Goal: Task Accomplishment & Management: Complete application form

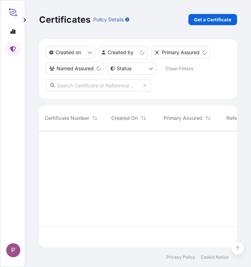
scroll to position [115, 192]
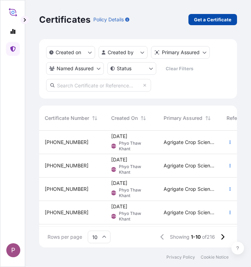
click at [200, 20] on p "Get a Certificate" at bounding box center [212, 19] width 37 height 7
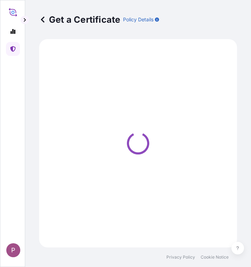
select select "Sea"
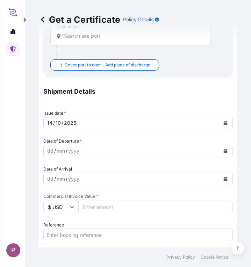
scroll to position [174, 0]
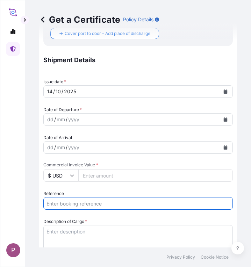
click at [60, 203] on input "Reference" at bounding box center [137, 203] width 189 height 13
paste input "ammonium sulphate - 2 sac from MEGA."
type input "ammonium sulphate - 2 sac from MEGA."
drag, startPoint x: 158, startPoint y: 203, endPoint x: 7, endPoint y: 198, distance: 151.5
click at [7, 198] on div "P Get a Certificate Policy Details Route Details Cover door to port - Add loadi…" at bounding box center [125, 133] width 251 height 267
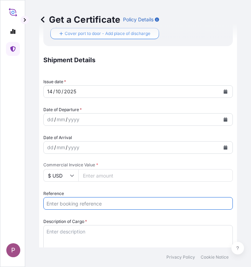
click at [143, 204] on input "Reference" at bounding box center [137, 203] width 189 height 13
paste input "ammonium sulphate - 2 sac from MEGA."
type input "ammonium sulphate - 2 sac from MEGA."
drag, startPoint x: 147, startPoint y: 201, endPoint x: 14, endPoint y: 201, distance: 132.9
click at [14, 201] on div "P Get a Certificate Policy Details Route Details Cover door to port - Add loadi…" at bounding box center [125, 133] width 251 height 267
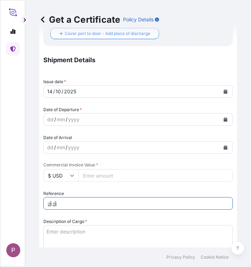
type input "ဤ"
click at [95, 202] on input "TTF-2025177 ," at bounding box center [137, 203] width 189 height 13
paste input "105953RZ201/202"
type input "TTF-2025177 , 105953RZ201/202"
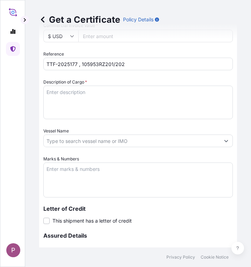
scroll to position [314, 0]
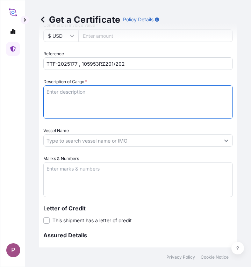
click at [66, 98] on textarea "Description of Cargo *" at bounding box center [137, 101] width 189 height 33
paste textarea "1 Fertilizer Kg 5,858,604.00 0.4300 2,519,199.72 [MEDICAL_DATA] Fertilizer N : …"
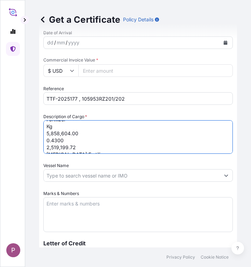
scroll to position [0, 0]
click at [46, 134] on textarea "1 Fertilizer Kg 5,858,604.00 0.4300 2,519,199.72 [MEDICAL_DATA] Fertilizer N : …" at bounding box center [137, 136] width 189 height 33
drag, startPoint x: 46, startPoint y: 133, endPoint x: 68, endPoint y: 146, distance: 25.6
click at [68, 146] on textarea "1.Fertilizer Kg 5,858,604.00 0.4300 2,519,199.72 [MEDICAL_DATA] Fertilizer N : …" at bounding box center [137, 136] width 189 height 33
click at [79, 139] on textarea "1.Fertilizer 2,519,199.72 [MEDICAL_DATA] Fertilizer N : 46 % ( 9.5 Kg / 9.8 Kg …" at bounding box center [137, 136] width 189 height 33
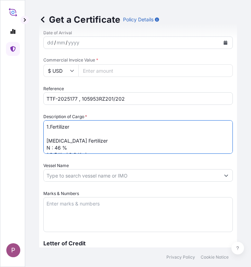
click at [50, 134] on textarea "1.Fertilizer [MEDICAL_DATA] Fertilizer N : 46 % ( 9.5 Kg / 9.8 Kg ) 2 Fertilize…" at bounding box center [137, 136] width 189 height 33
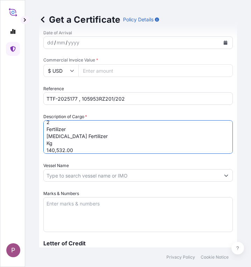
scroll to position [33, 0]
click at [48, 127] on textarea "1.Fertilizer [MEDICAL_DATA] Fertilizer N : 46 % ( 9.5 Kg / 9.8 Kg ) 2 Fertilize…" at bounding box center [137, 136] width 189 height 33
click at [47, 129] on textarea "1.Fertilizer [MEDICAL_DATA] Fertilizer N : 46 % ( 9.5 Kg / 9.8 Kg ) 2 Fertilize…" at bounding box center [137, 136] width 189 height 33
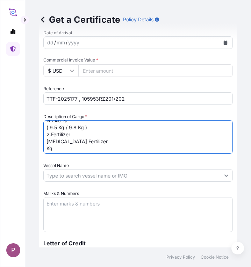
scroll to position [57, 0]
drag, startPoint x: 72, startPoint y: 126, endPoint x: 46, endPoint y: 125, distance: 25.5
click at [46, 125] on textarea "1.Fertilizer [MEDICAL_DATA] Fertilizer N : 46 % ( 9.5 Kg / 9.8 Kg ) 2.Fertilize…" at bounding box center [137, 136] width 189 height 33
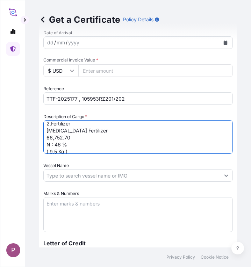
scroll to position [24, 0]
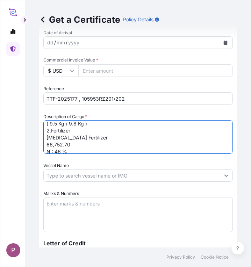
drag, startPoint x: 77, startPoint y: 143, endPoint x: 37, endPoint y: 144, distance: 40.1
click at [37, 144] on div "Get a Certificate Policy Details Route Details Cover door to port - Add loading…" at bounding box center [137, 123] width 225 height 247
type textarea "1.Fertilizer [MEDICAL_DATA] Fertilizer N : 46 % ( 9.5 Kg / 9.8 Kg ) 2.Fertilize…"
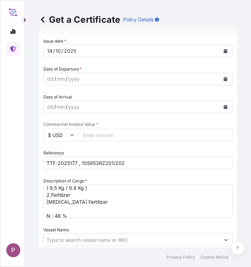
scroll to position [209, 0]
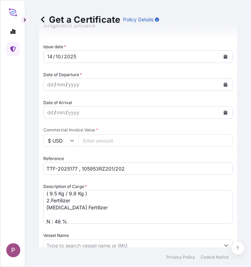
click at [98, 142] on input "Commercial Invoice Value *" at bounding box center [155, 140] width 154 height 13
paste input "2844547.66"
type input "2844547.66"
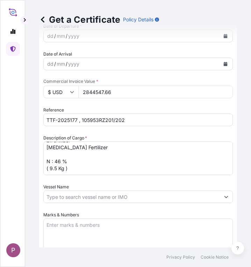
scroll to position [279, 0]
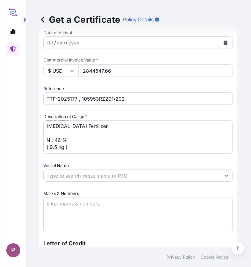
click at [101, 176] on input "Vessel Name" at bounding box center [132, 175] width 176 height 13
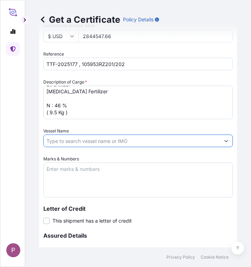
scroll to position [314, 0]
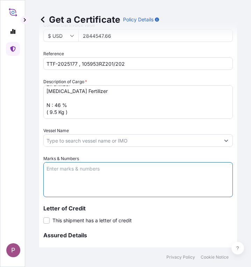
click at [58, 171] on textarea "Marks & Numbers" at bounding box center [137, 179] width 189 height 35
paste textarea "Myanma Awba Industries Co.,Ltd [STREET_ADDRESS][PERSON_NAME]"
type textarea "Myanma Awba Industries Co.,Ltd [STREET_ADDRESS][PERSON_NAME]"
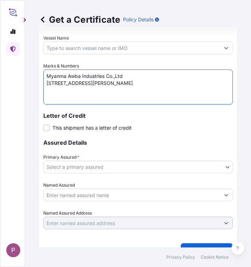
scroll to position [419, 0]
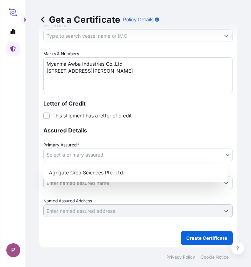
click at [214, 155] on body "P Get a Certificate Policy Details Route Details Cover door to port - Add loadi…" at bounding box center [125, 133] width 251 height 267
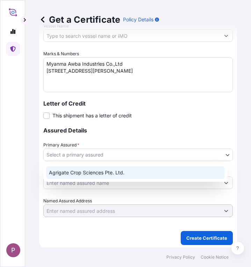
click at [170, 173] on div "Agrigate Crop Sciences Pte. Ltd." at bounding box center [135, 172] width 178 height 13
select select "31456"
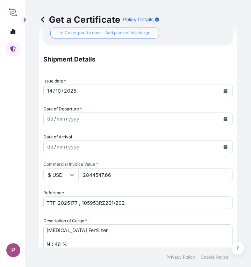
scroll to position [174, 0]
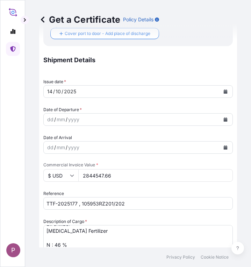
click at [222, 119] on button "Calendar" at bounding box center [224, 119] width 11 height 11
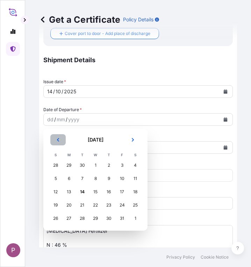
click at [54, 137] on button "Previous" at bounding box center [57, 139] width 15 height 11
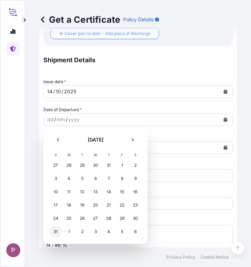
click at [52, 231] on div "31" at bounding box center [55, 231] width 13 height 13
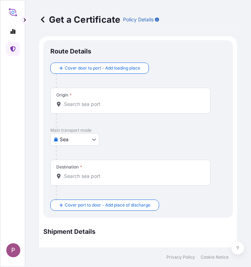
scroll to position [0, 0]
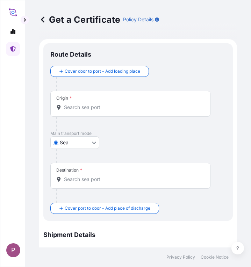
click at [76, 105] on input "Origin *" at bounding box center [132, 107] width 137 height 7
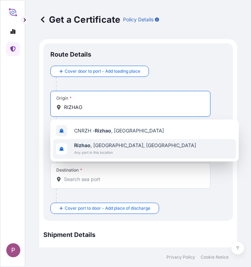
click at [127, 149] on span "Any port in this location" at bounding box center [135, 152] width 122 height 7
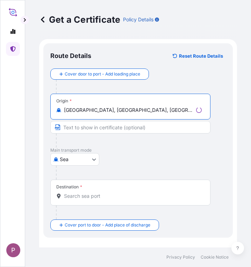
type input "[GEOGRAPHIC_DATA], [GEOGRAPHIC_DATA], [GEOGRAPHIC_DATA]"
click at [88, 196] on input "Destination *" at bounding box center [132, 195] width 137 height 7
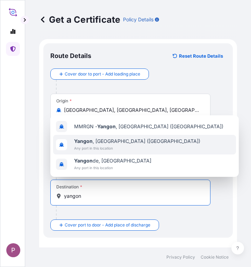
click at [82, 151] on span "Any port in this location" at bounding box center [137, 147] width 126 height 7
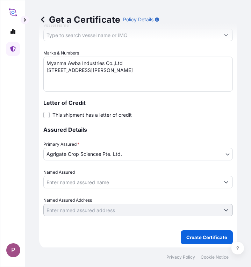
scroll to position [451, 0]
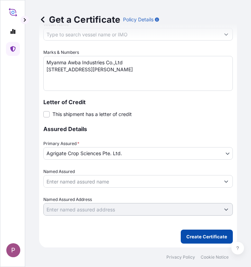
type input "[GEOGRAPHIC_DATA], [GEOGRAPHIC_DATA] ([GEOGRAPHIC_DATA])"
click at [206, 238] on p "Create Certificate" at bounding box center [206, 236] width 41 height 7
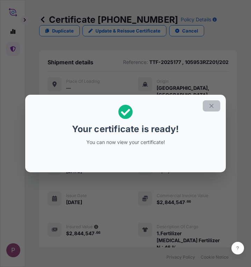
click at [213, 106] on icon "button" at bounding box center [211, 106] width 6 height 6
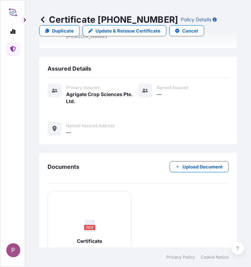
scroll to position [339, 0]
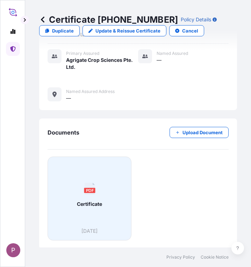
click at [78, 200] on span "Certificate" at bounding box center [89, 203] width 25 height 7
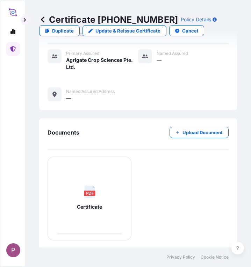
click at [17, 50] on link at bounding box center [13, 49] width 14 height 14
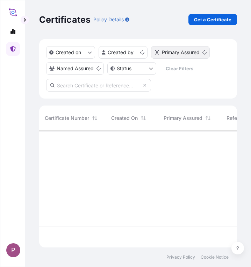
scroll to position [115, 192]
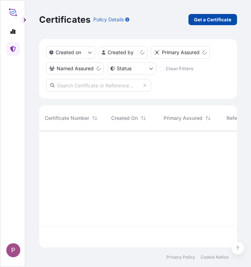
click at [204, 17] on p "Get a Certificate" at bounding box center [212, 19] width 37 height 7
select select "Sea"
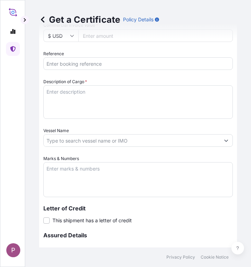
scroll to position [279, 0]
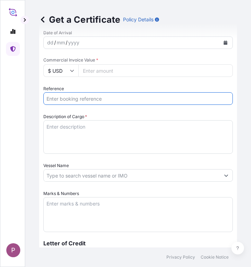
click at [69, 97] on input "Reference" at bounding box center [137, 98] width 189 height 13
paste input "TTF-2025177 , 105953RZ201/202"
type input "TTF-2025177 , 105953RZ201/202"
drag, startPoint x: 45, startPoint y: 98, endPoint x: -23, endPoint y: 98, distance: 68.0
click at [0, 98] on html "P Get a Certificate Policy Details Route Details Cover door to port - Add loadi…" at bounding box center [125, 133] width 251 height 267
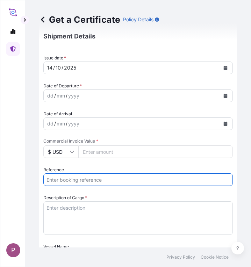
scroll to position [174, 0]
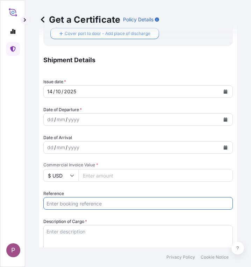
click at [223, 118] on icon "Calendar" at bounding box center [225, 119] width 4 height 4
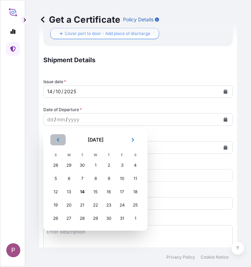
click at [58, 140] on icon "Previous" at bounding box center [58, 139] width 4 height 4
click at [58, 139] on icon "Previous" at bounding box center [58, 139] width 4 height 4
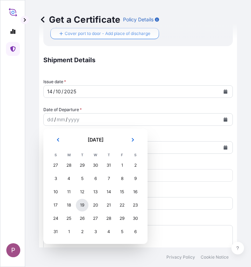
click at [83, 202] on div "19" at bounding box center [82, 205] width 13 height 13
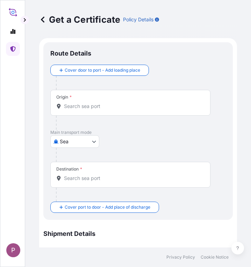
scroll to position [0, 0]
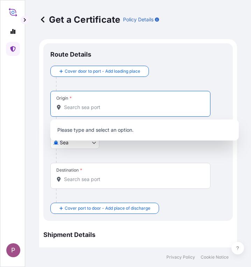
click at [102, 107] on input "Origin *" at bounding box center [132, 107] width 137 height 7
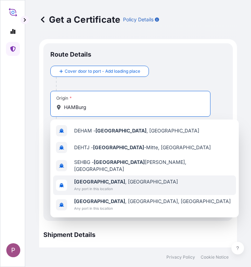
click at [138, 183] on div "[GEOGRAPHIC_DATA] , [GEOGRAPHIC_DATA] Any port in this location" at bounding box center [144, 185] width 182 height 20
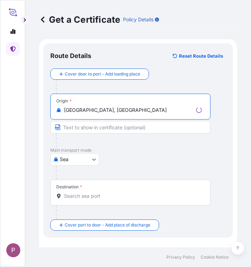
type input "[GEOGRAPHIC_DATA], [GEOGRAPHIC_DATA]"
click at [98, 198] on input "Destination *" at bounding box center [132, 195] width 137 height 7
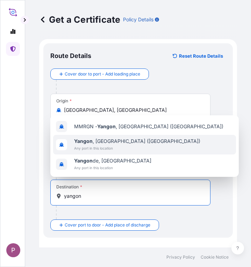
click at [109, 144] on span "Any port in this location" at bounding box center [137, 147] width 126 height 7
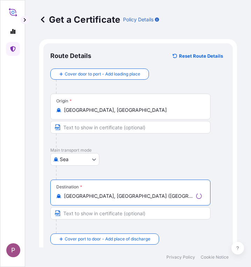
type input "[GEOGRAPHIC_DATA], [GEOGRAPHIC_DATA] ([GEOGRAPHIC_DATA])"
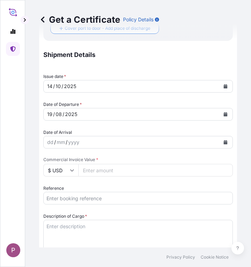
scroll to position [244, 0]
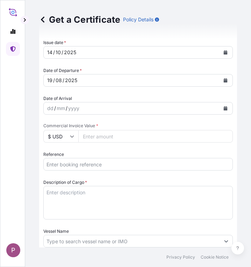
click at [63, 167] on input "Reference" at bounding box center [137, 164] width 189 height 13
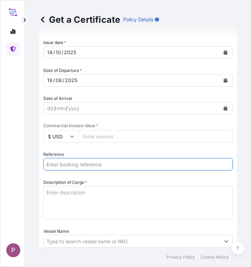
paste input "TTF-2025178"
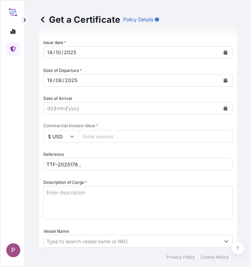
click at [98, 162] on input "TTF-2025178 ," at bounding box center [137, 164] width 189 height 13
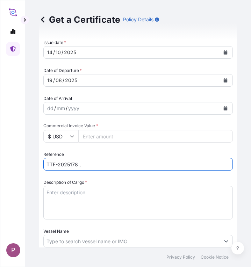
paste input "MEDURM884553"
type input "TTF-2025178 , MEDURM884553"
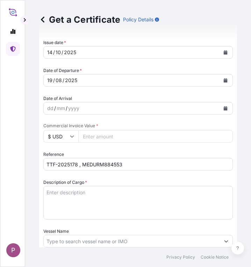
click at [71, 192] on textarea "Description of Cargo *" at bounding box center [137, 202] width 189 height 33
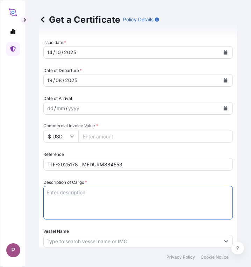
paste textarea "1 Fertilizer Kg 392,000.00 0.3450 135,240.00 Muriate of Potash Fertilizer K2O :…"
click at [46, 198] on textarea "1 Fertilizer Kg 392,000.00 0.3450 135,240.00 Muriate of Potash Fertilizer K2O :…" at bounding box center [137, 202] width 189 height 33
drag, startPoint x: 67, startPoint y: 213, endPoint x: 45, endPoint y: 201, distance: 24.7
click at [45, 201] on textarea "1. Fertilizer Kg 392,000.00 0.3450 135,240.00 Muriate of Potash Fertilizer K2O …" at bounding box center [137, 202] width 189 height 33
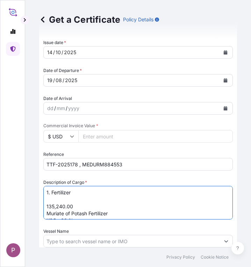
drag, startPoint x: 76, startPoint y: 203, endPoint x: 45, endPoint y: 205, distance: 31.2
click at [45, 205] on textarea "1. Fertilizer 135,240.00 Muriate of Potash Fertilizer K2O : 60 % ( Bulk )" at bounding box center [137, 202] width 189 height 33
type textarea "1. Fertilizer Muriate of Potash Fertilizer K2O : 60 % ( Bulk )"
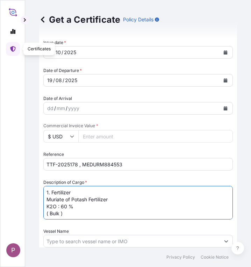
drag, startPoint x: 17, startPoint y: 44, endPoint x: 92, endPoint y: 211, distance: 183.4
click at [92, 211] on textarea "1. Fertilizer Muriate of Potash Fertilizer K2O : 60 % ( Bulk )" at bounding box center [137, 202] width 189 height 33
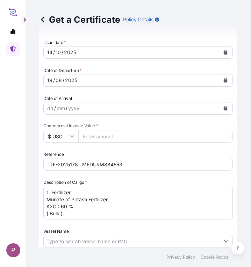
click at [91, 139] on input "Commercial Invoice Value *" at bounding box center [155, 136] width 154 height 13
paste input "148764"
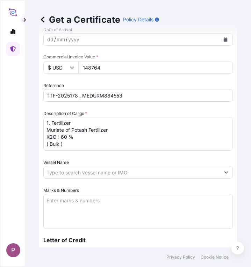
scroll to position [314, 0]
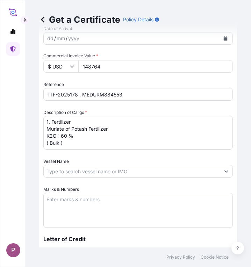
type input "148764"
click at [74, 202] on textarea "Marks & Numbers" at bounding box center [137, 210] width 189 height 35
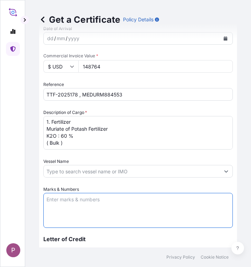
paste textarea "Myanma Awba Industries Co.,Ltd [STREET_ADDRESS][PERSON_NAME]"
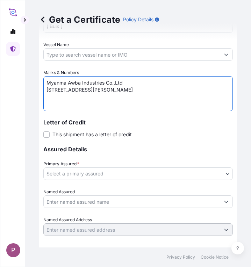
scroll to position [451, 0]
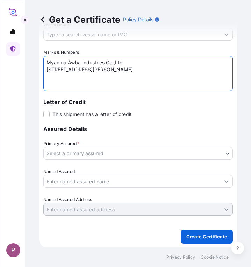
type textarea "Myanma Awba Industries Co.,Ltd [STREET_ADDRESS][PERSON_NAME]"
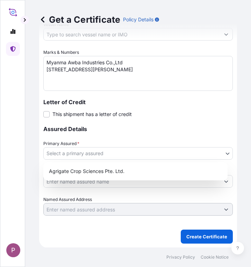
click at [161, 154] on body "P Get a Certificate Policy Details Route Details Reset Route Details Cover door…" at bounding box center [125, 133] width 251 height 267
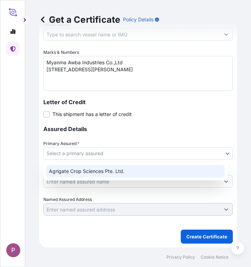
click at [157, 170] on div "Agrigate Crop Sciences Pte. Ltd." at bounding box center [135, 171] width 178 height 13
select select "31456"
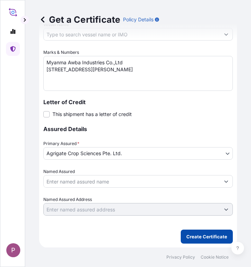
click at [193, 233] on p "Create Certificate" at bounding box center [206, 236] width 41 height 7
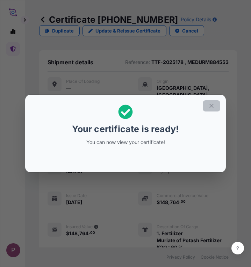
click at [214, 105] on icon "button" at bounding box center [211, 106] width 6 height 6
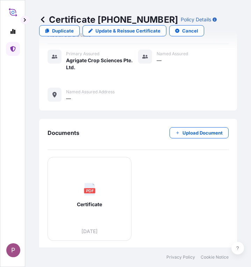
scroll to position [304, 0]
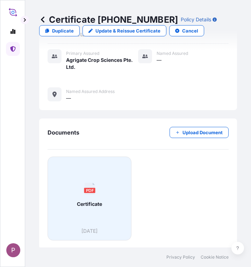
click at [96, 192] on div "PDF Certificate" at bounding box center [89, 194] width 72 height 65
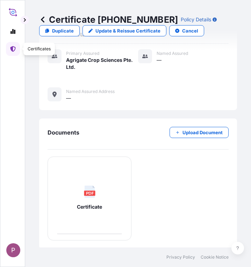
click at [15, 52] on link at bounding box center [13, 49] width 14 height 14
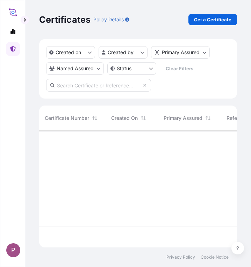
scroll to position [115, 192]
click at [208, 20] on p "Get a Certificate" at bounding box center [212, 19] width 37 height 7
select select "Sea"
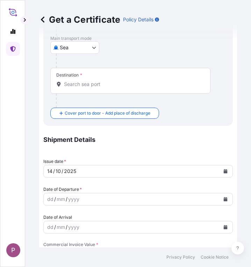
scroll to position [140, 0]
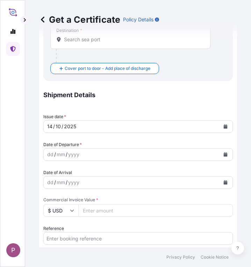
click at [223, 154] on button "Calendar" at bounding box center [224, 154] width 11 height 11
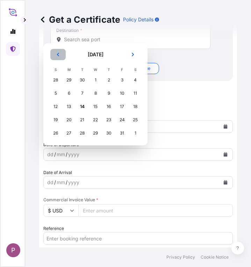
click at [57, 54] on icon "Previous" at bounding box center [58, 54] width 4 height 4
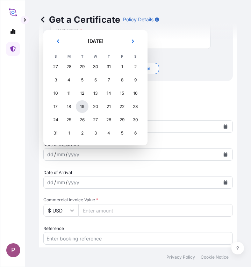
click at [83, 108] on div "19" at bounding box center [82, 106] width 13 height 13
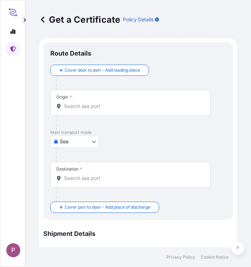
scroll to position [0, 0]
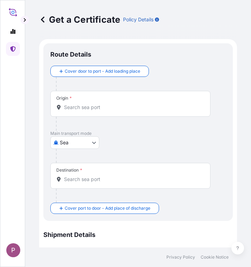
click at [92, 111] on div "Origin *" at bounding box center [130, 104] width 160 height 26
click at [92, 111] on input "Origin *" at bounding box center [132, 107] width 137 height 7
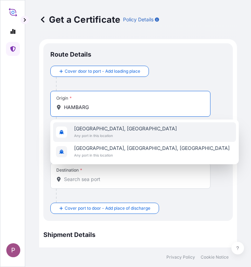
click at [138, 134] on div "[GEOGRAPHIC_DATA], [GEOGRAPHIC_DATA] Any port in this location" at bounding box center [144, 132] width 182 height 20
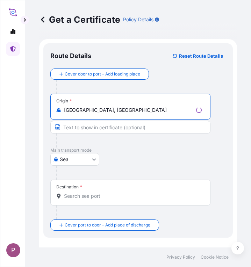
type input "[GEOGRAPHIC_DATA], [GEOGRAPHIC_DATA]"
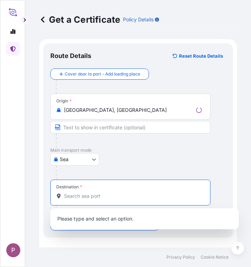
click at [94, 196] on input "Destination *" at bounding box center [132, 195] width 137 height 7
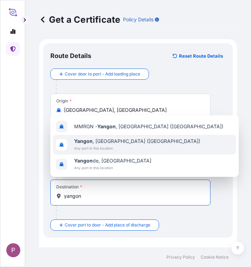
click at [92, 143] on b "Yangon" at bounding box center [83, 141] width 18 height 6
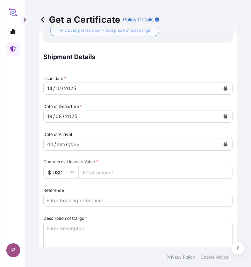
scroll to position [209, 0]
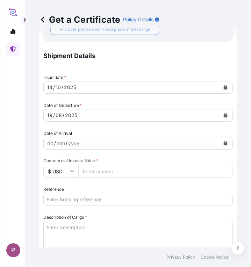
type input "[GEOGRAPHIC_DATA], [GEOGRAPHIC_DATA] ([GEOGRAPHIC_DATA])"
